Goal: Information Seeking & Learning: Compare options

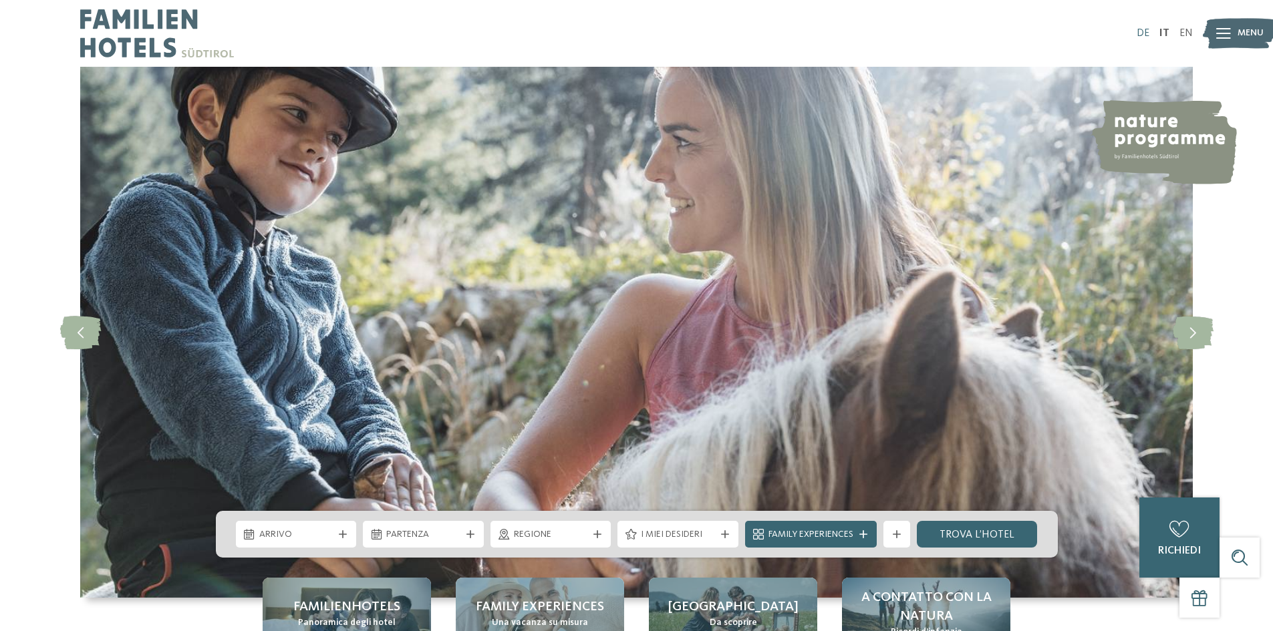
click at [1145, 31] on link "DE" at bounding box center [1142, 33] width 13 height 11
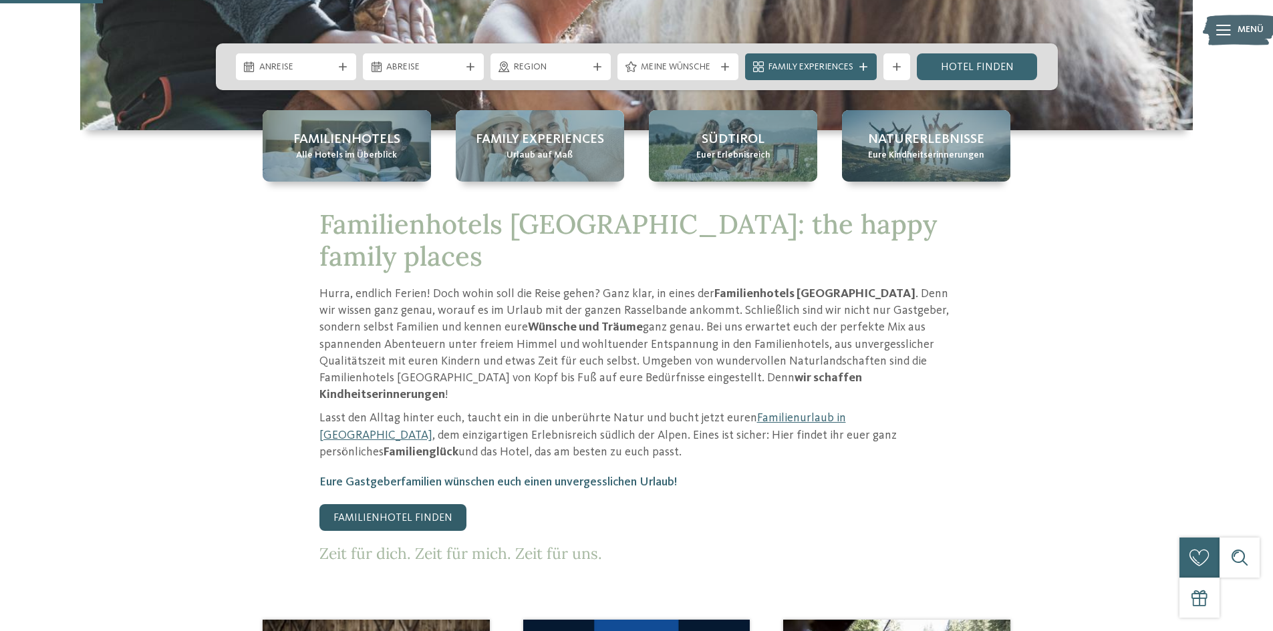
click at [397, 504] on link "Familienhotel finden" at bounding box center [392, 517] width 147 height 27
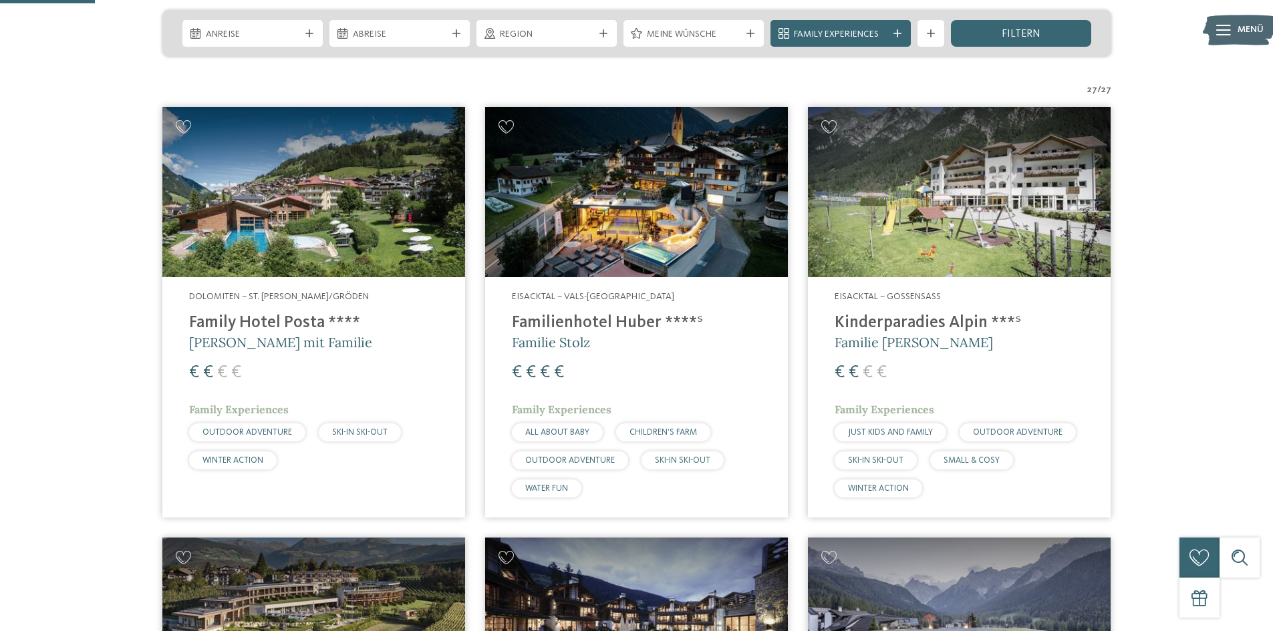
scroll to position [334, 0]
click at [245, 319] on h4 "Family Hotel Posta ****" at bounding box center [313, 323] width 249 height 20
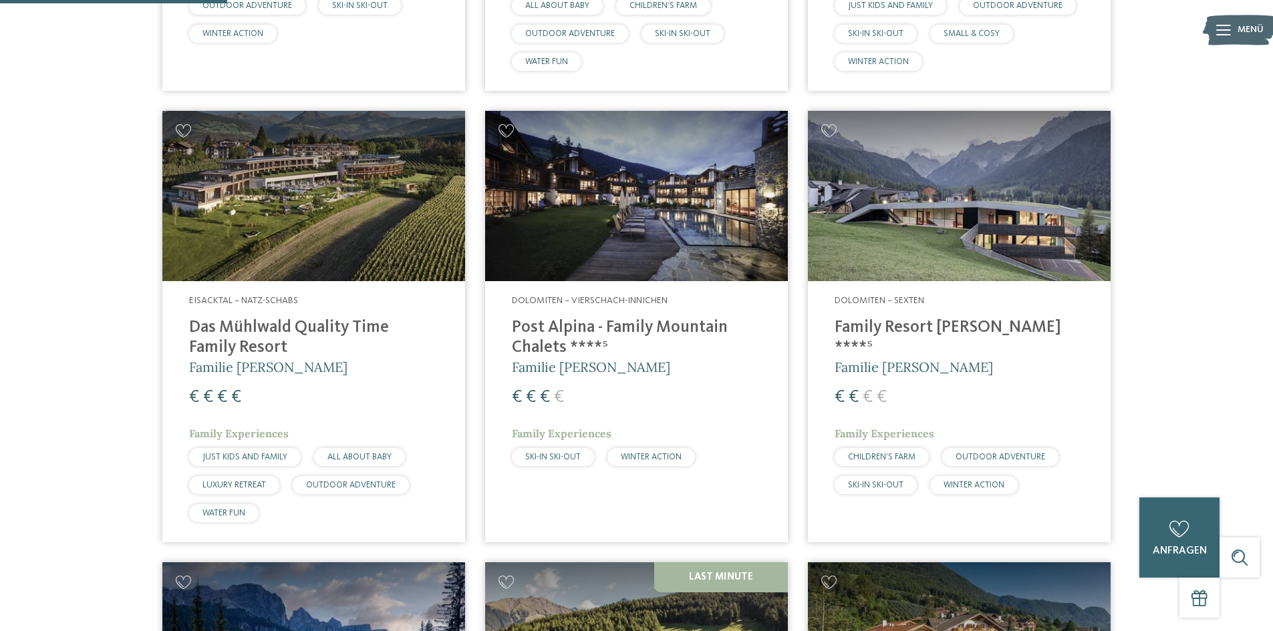
scroll to position [802, 0]
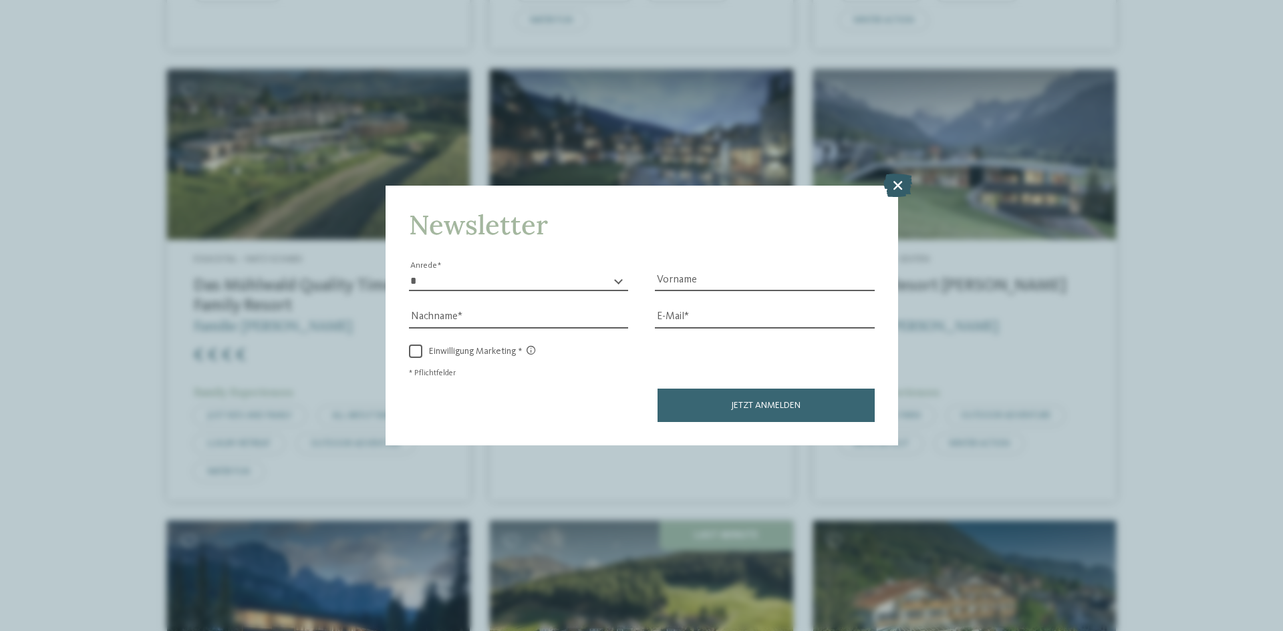
click at [892, 189] on icon at bounding box center [897, 185] width 29 height 23
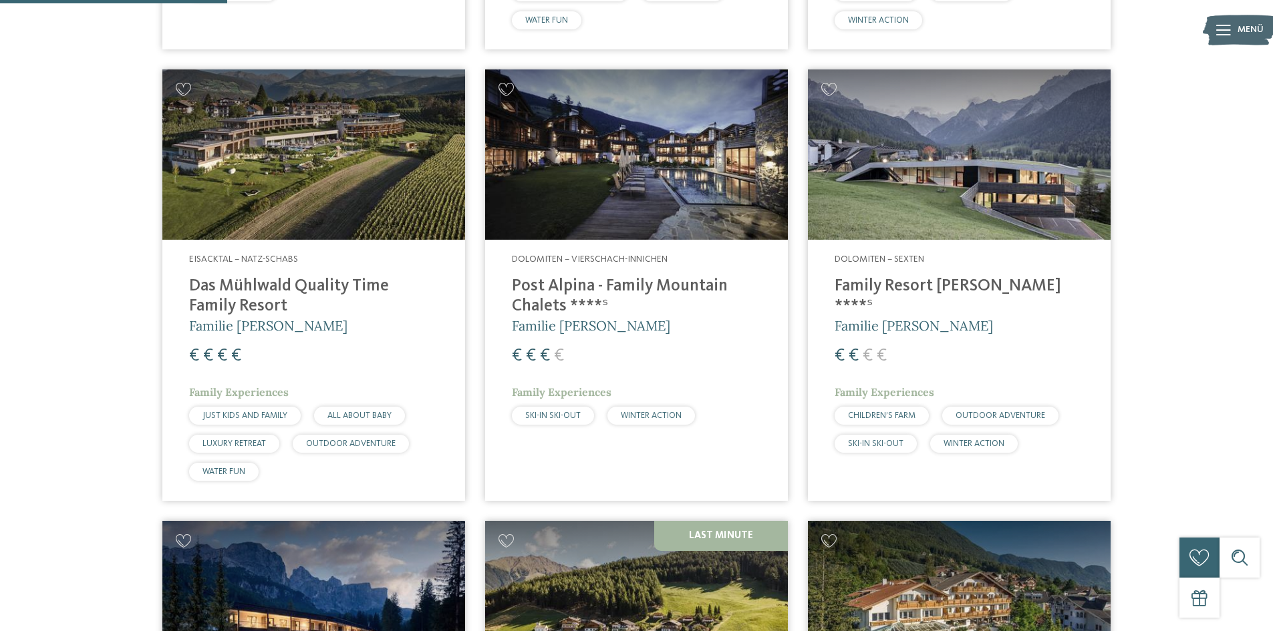
click at [880, 287] on h4 "Family Resort Rainer ****ˢ" at bounding box center [958, 297] width 249 height 40
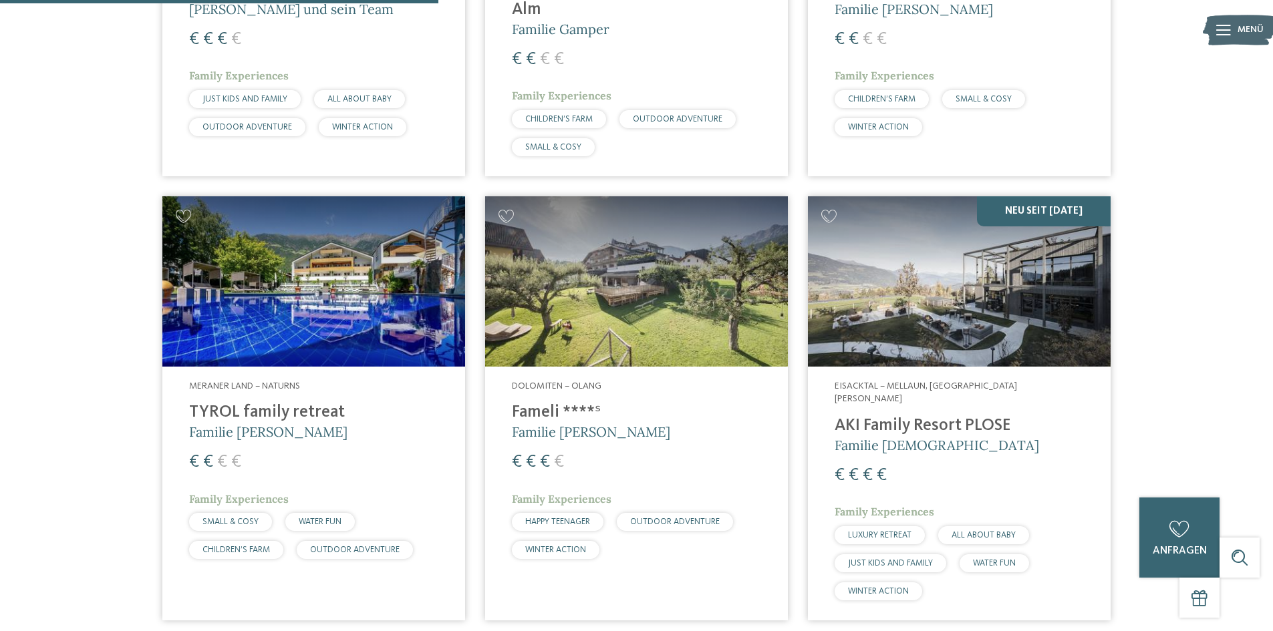
scroll to position [1670, 0]
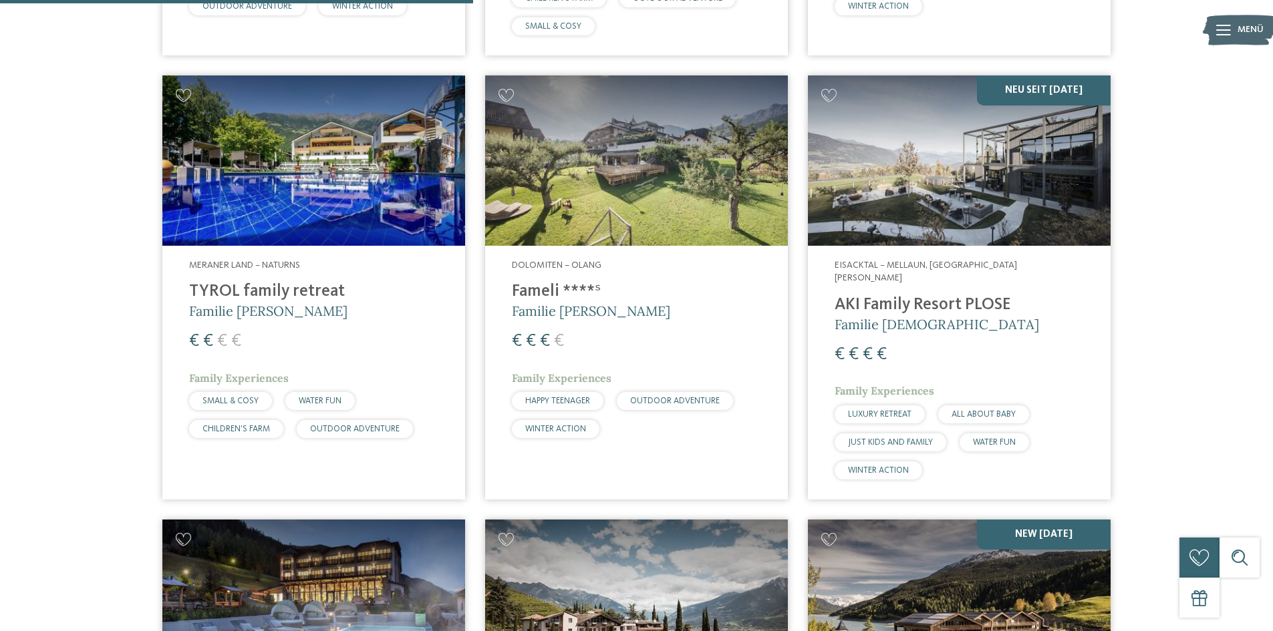
click at [266, 295] on h4 "TYROL family retreat" at bounding box center [313, 292] width 249 height 20
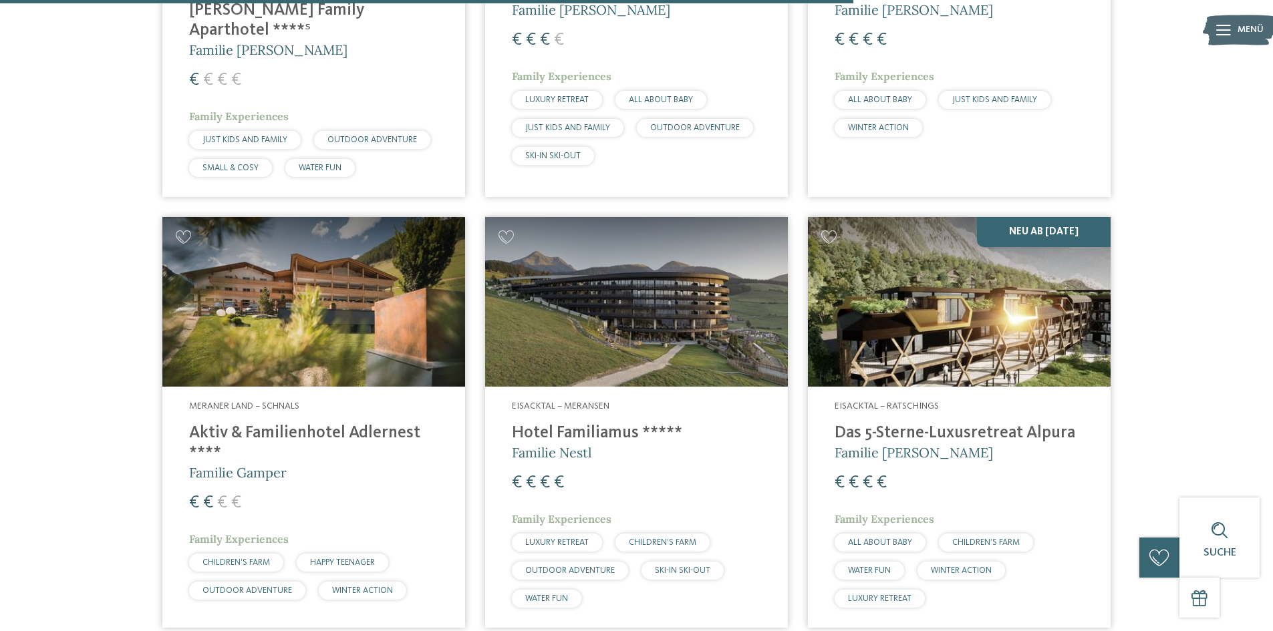
scroll to position [3340, 0]
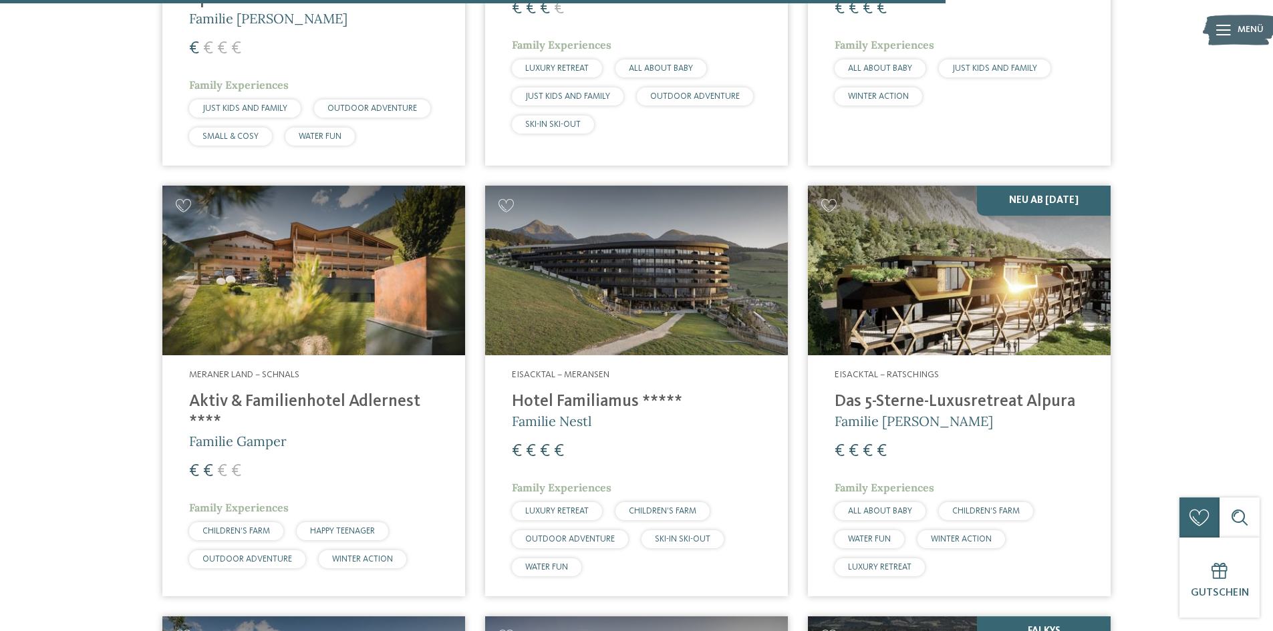
click at [265, 392] on h4 "Aktiv & Familienhotel Adlernest ****" at bounding box center [313, 412] width 249 height 40
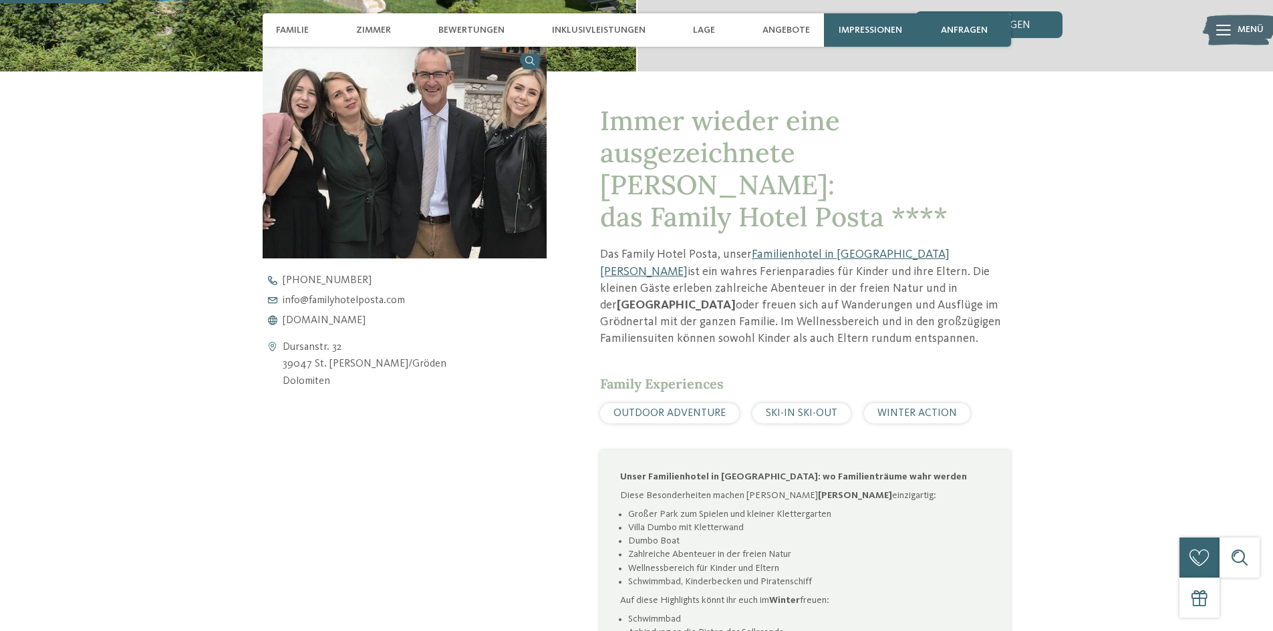
scroll to position [534, 0]
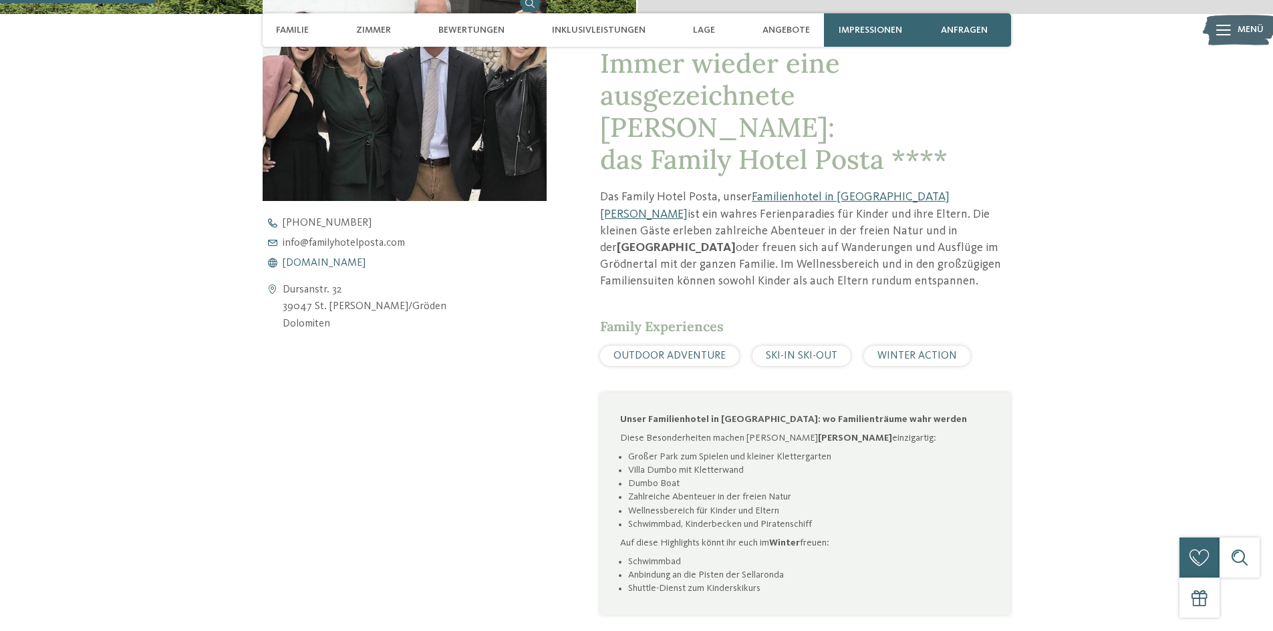
click at [337, 264] on span "www.familyhotelposta.com" at bounding box center [324, 263] width 83 height 11
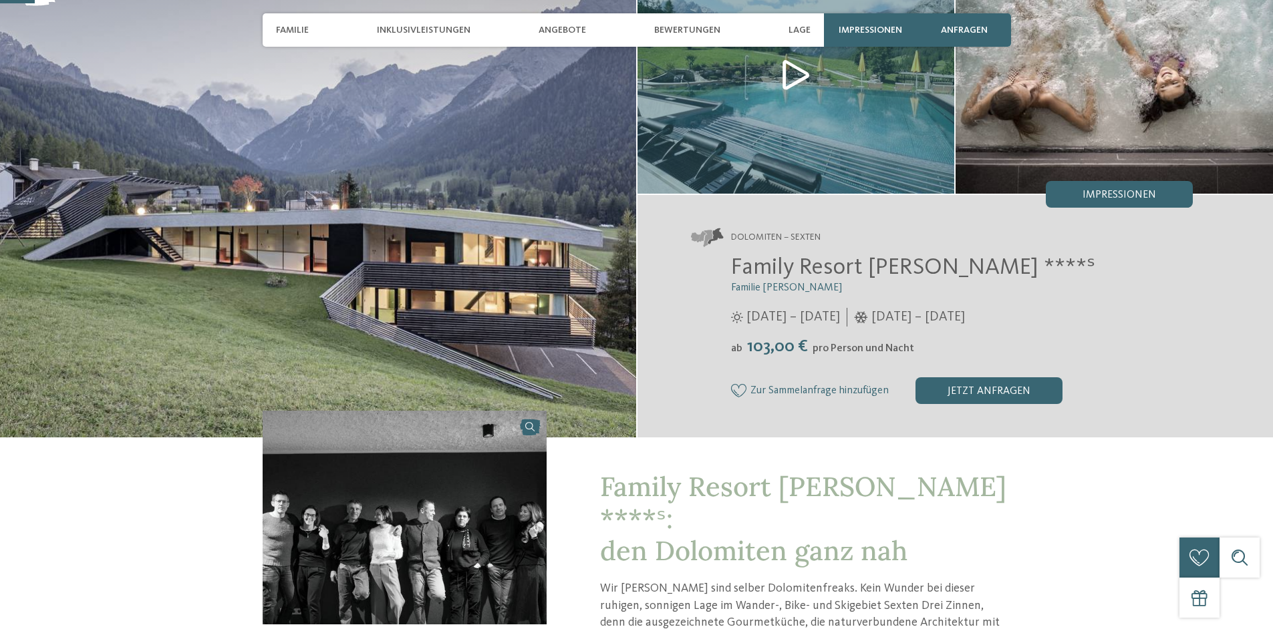
scroll to position [334, 0]
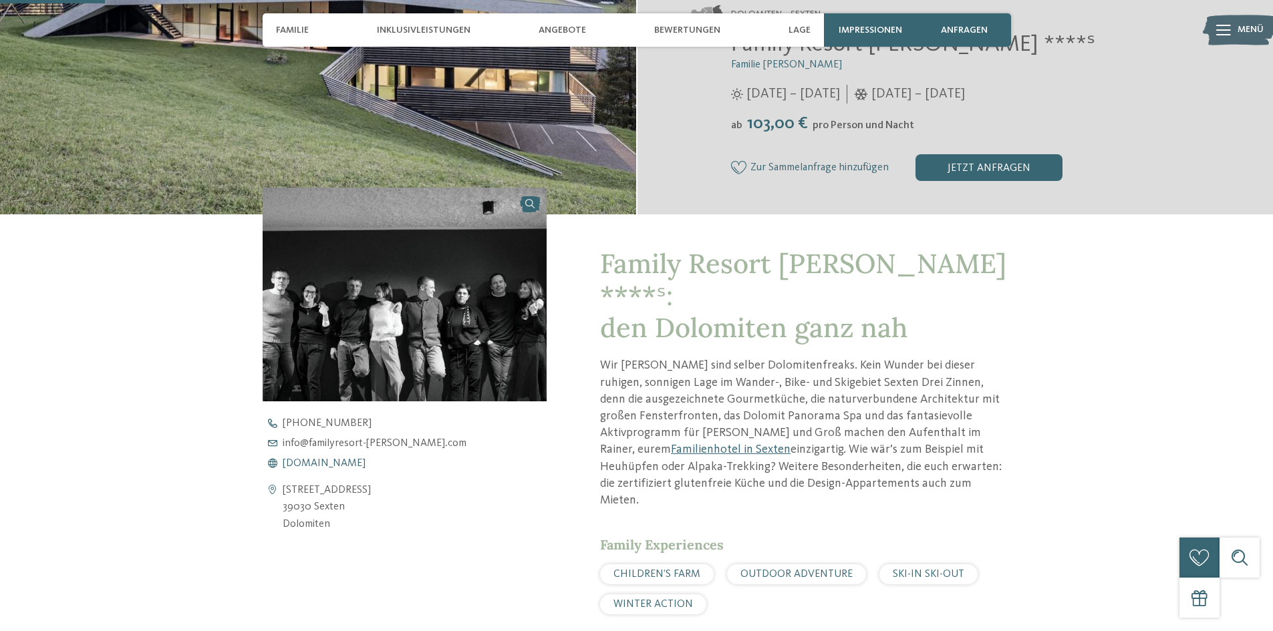
click at [326, 466] on span "www.familyresort-rainer.com" at bounding box center [324, 463] width 83 height 11
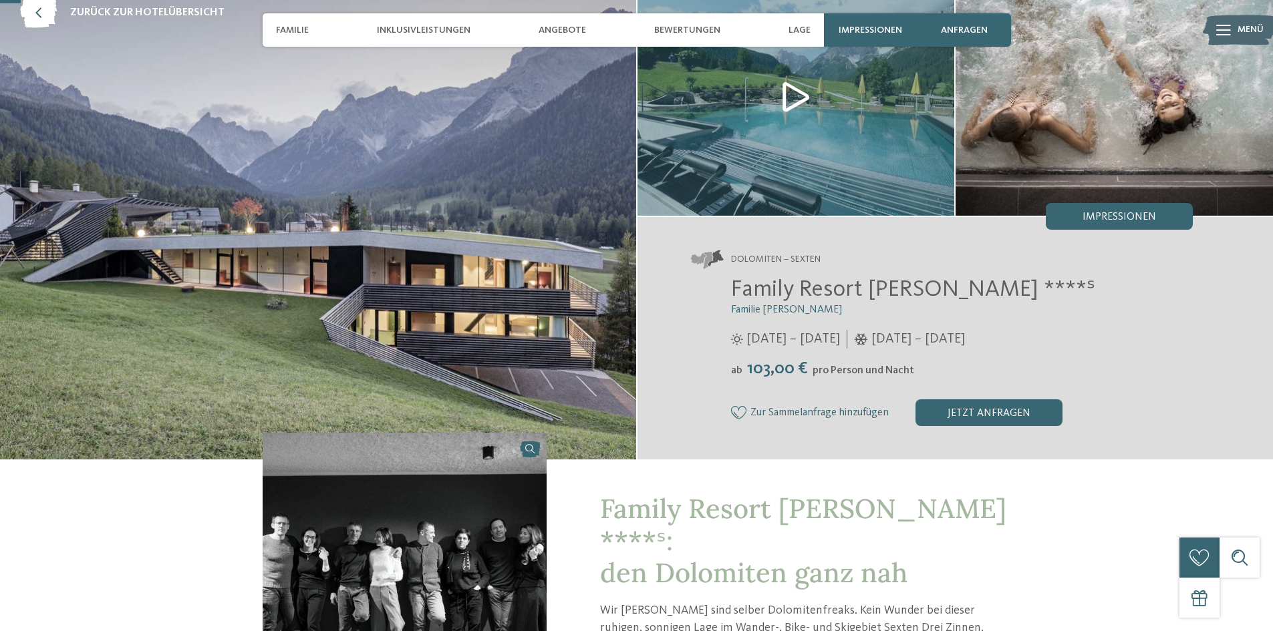
scroll to position [67, 0]
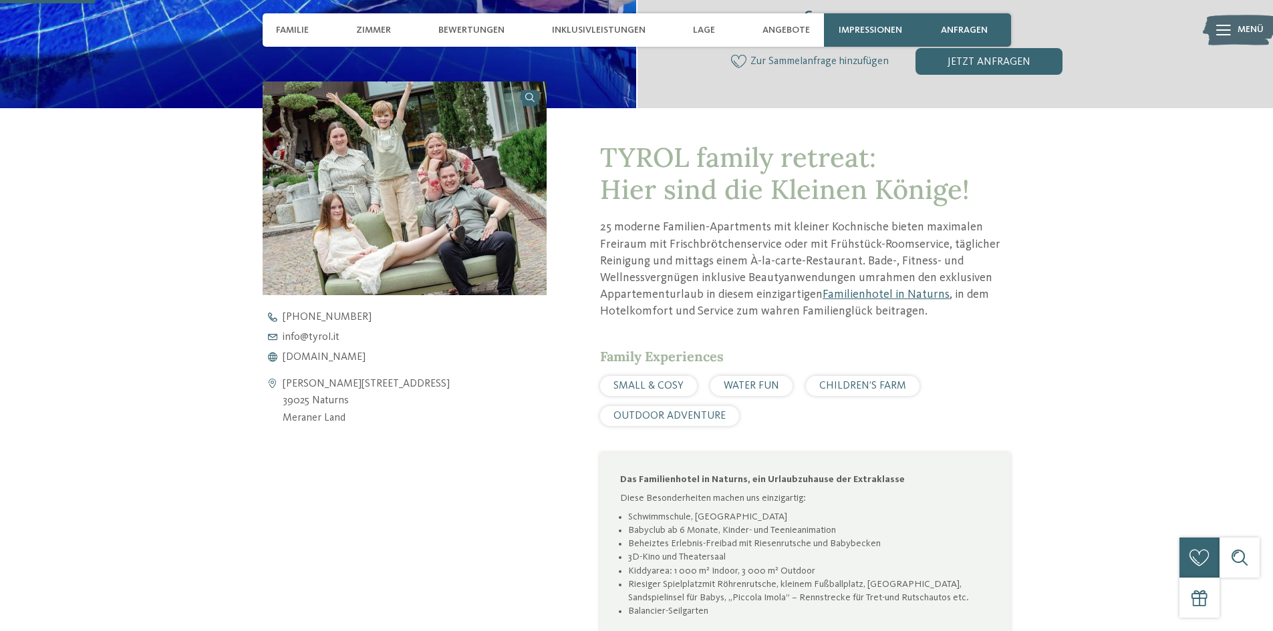
scroll to position [534, 0]
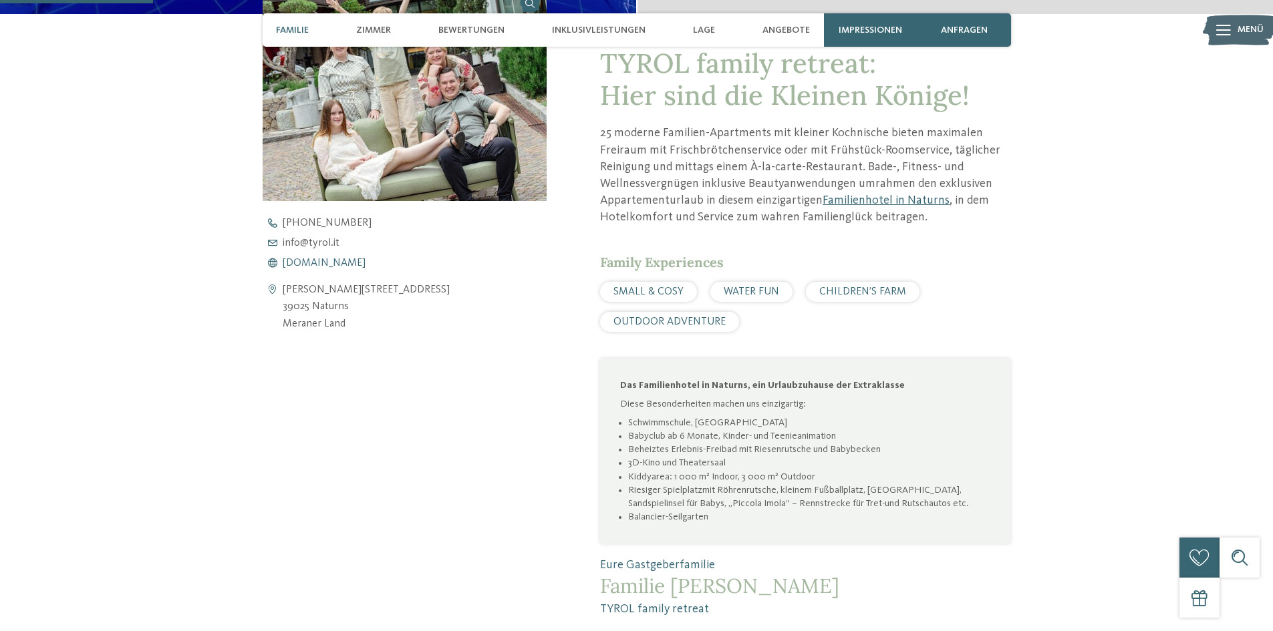
click at [312, 263] on span "[DOMAIN_NAME]" at bounding box center [324, 263] width 83 height 11
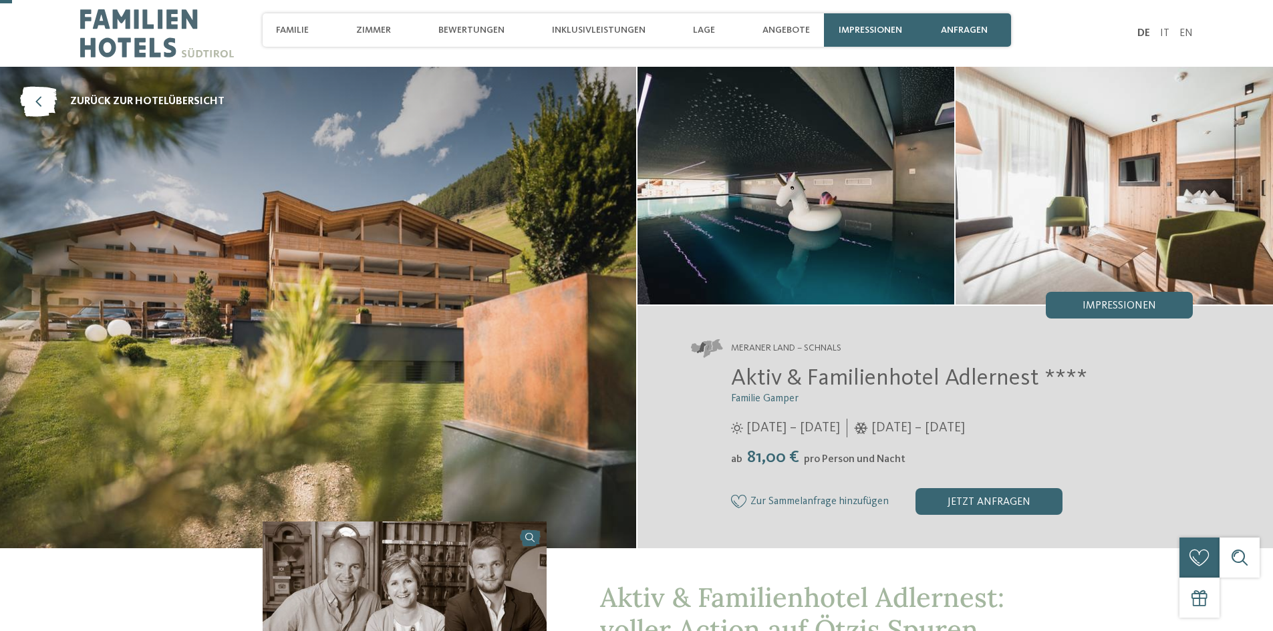
scroll to position [401, 0]
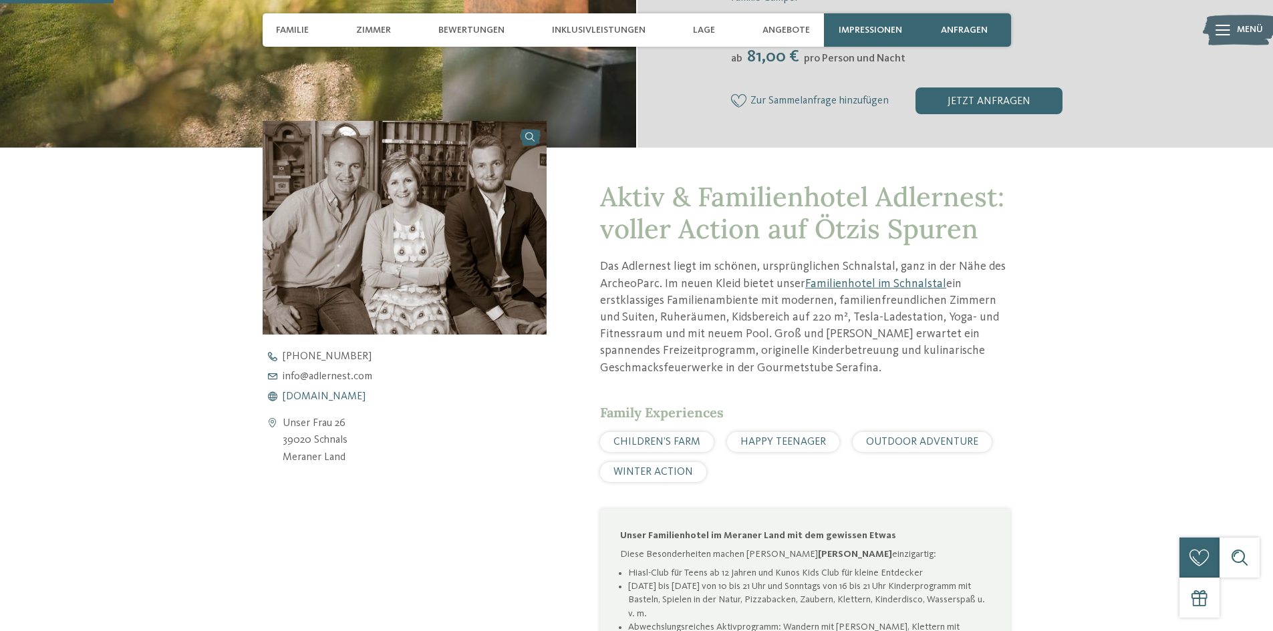
click at [315, 397] on span "[DOMAIN_NAME]" at bounding box center [324, 396] width 83 height 11
